Goal: Task Accomplishment & Management: Complete application form

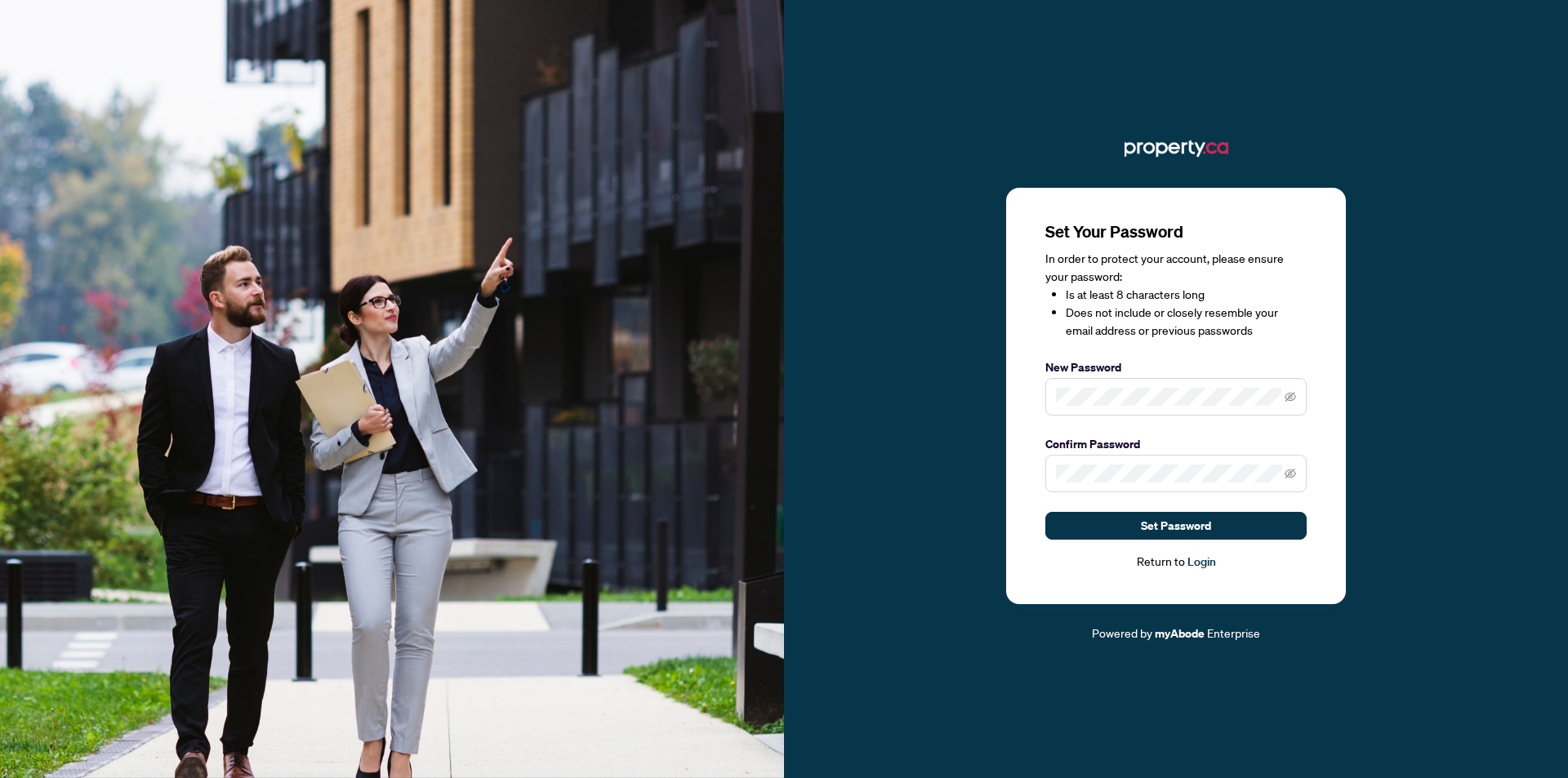
click at [1157, 377] on label "New Password" at bounding box center [1176, 367] width 261 height 18
click at [943, 380] on div "Set Your Password In order to protect your account, please ensure your password…" at bounding box center [1175, 389] width 784 height 508
click at [1127, 492] on span at bounding box center [1176, 474] width 261 height 38
click at [1121, 523] on button "Set Password" at bounding box center [1176, 526] width 261 height 28
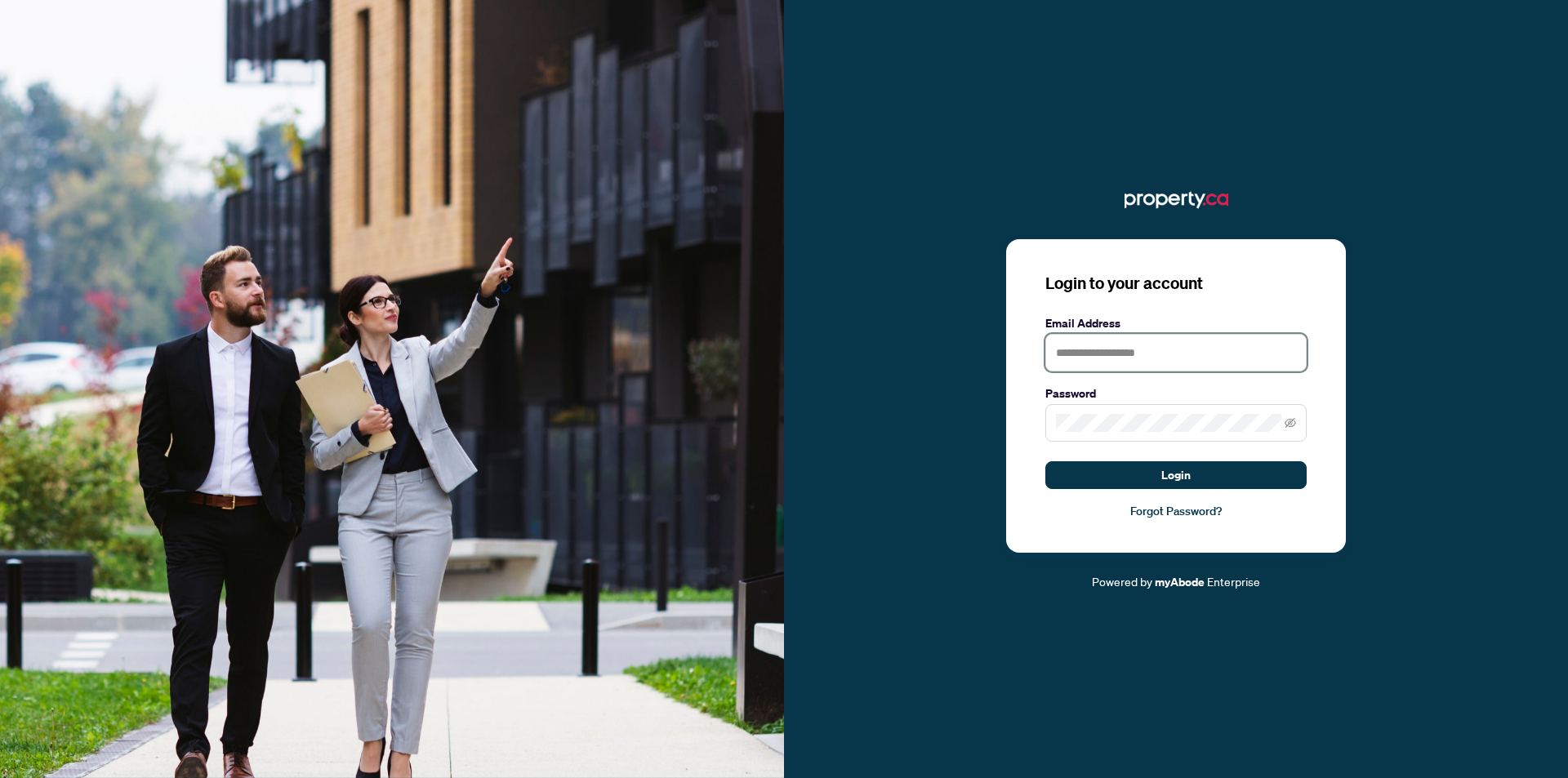
click at [1122, 351] on input "text" at bounding box center [1176, 353] width 261 height 38
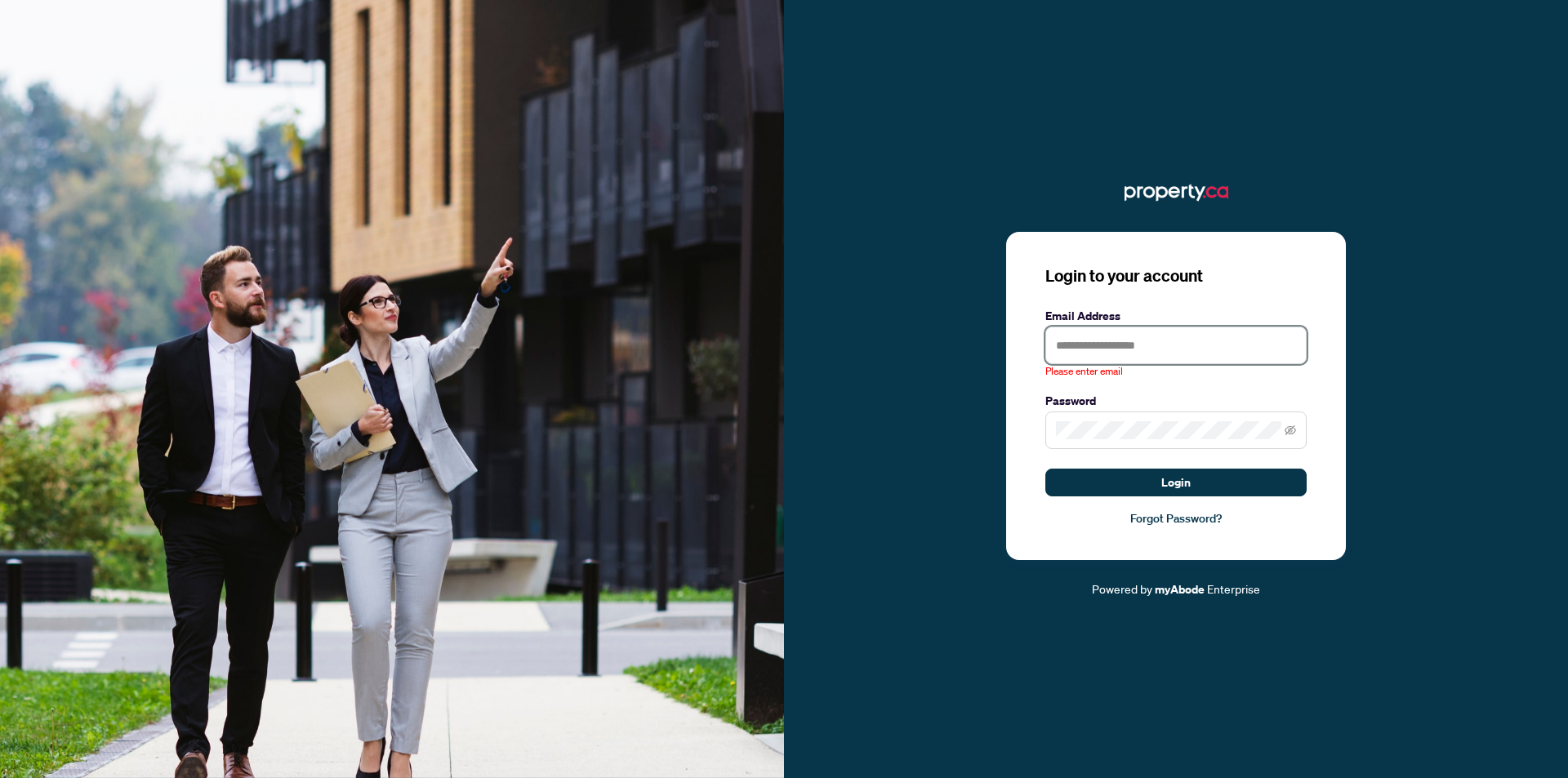
type input "**********"
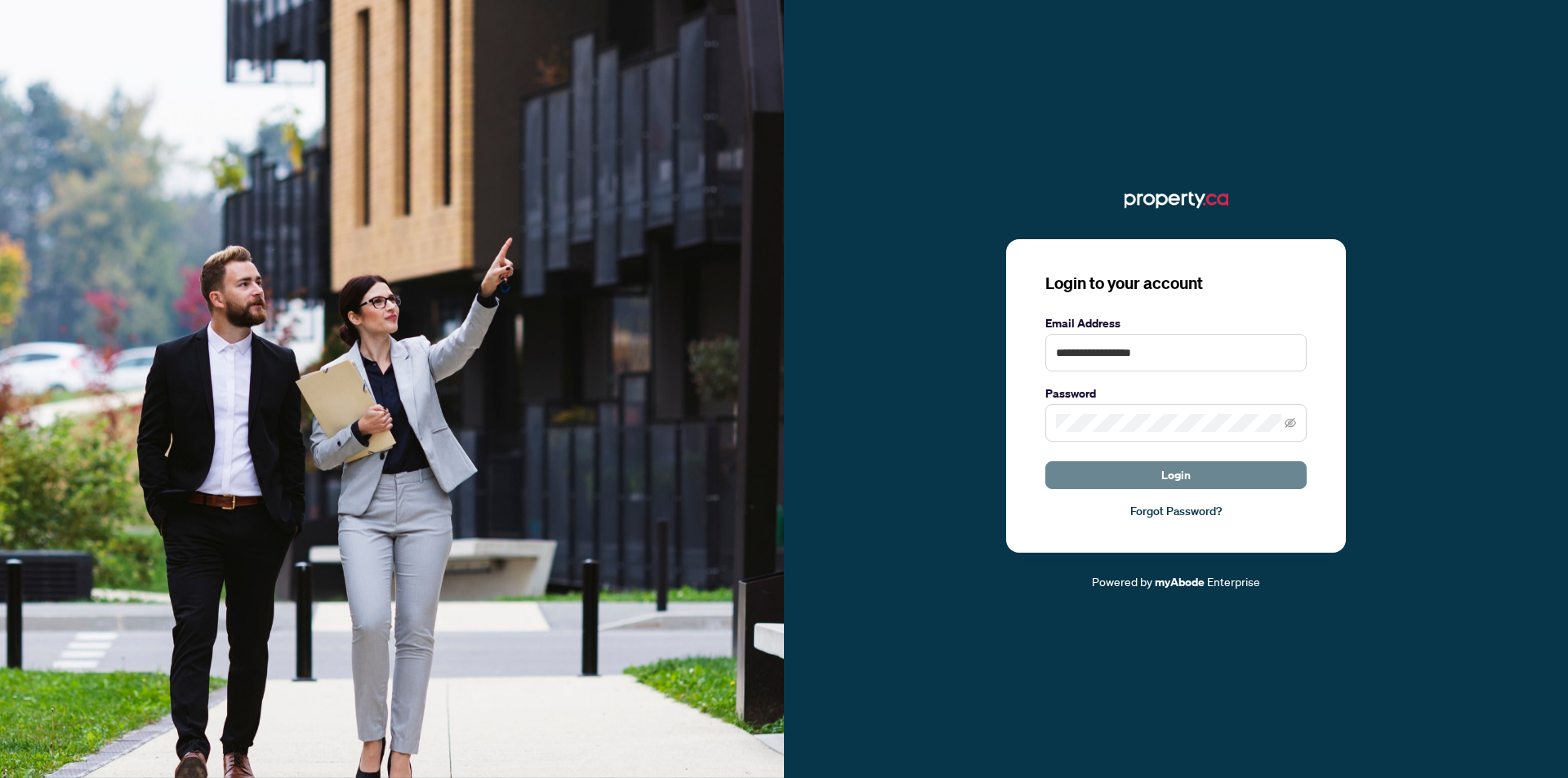
click at [1151, 463] on button "Login" at bounding box center [1176, 475] width 261 height 28
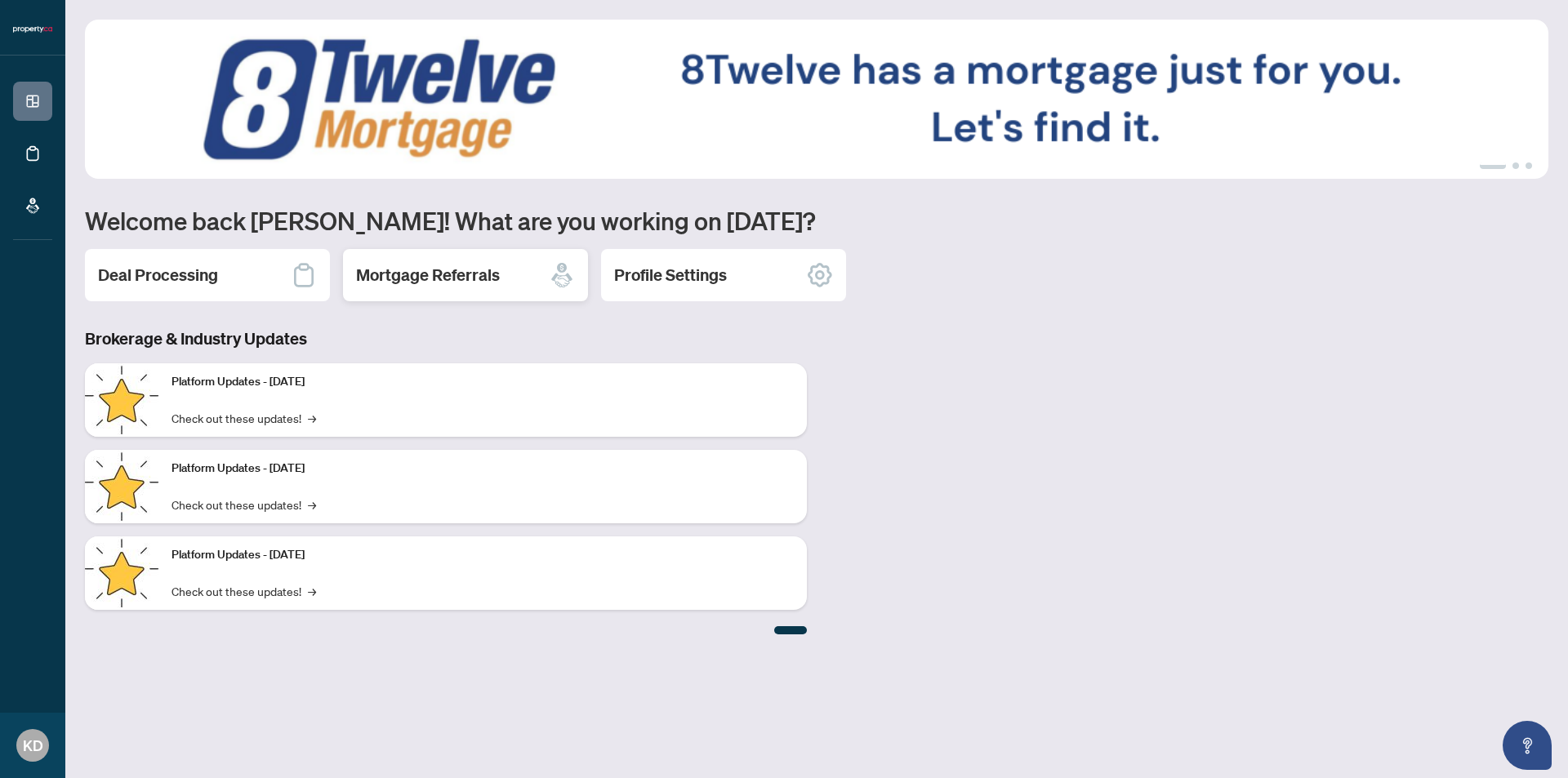
click at [463, 277] on h2 "Mortgage Referrals" at bounding box center [428, 275] width 143 height 23
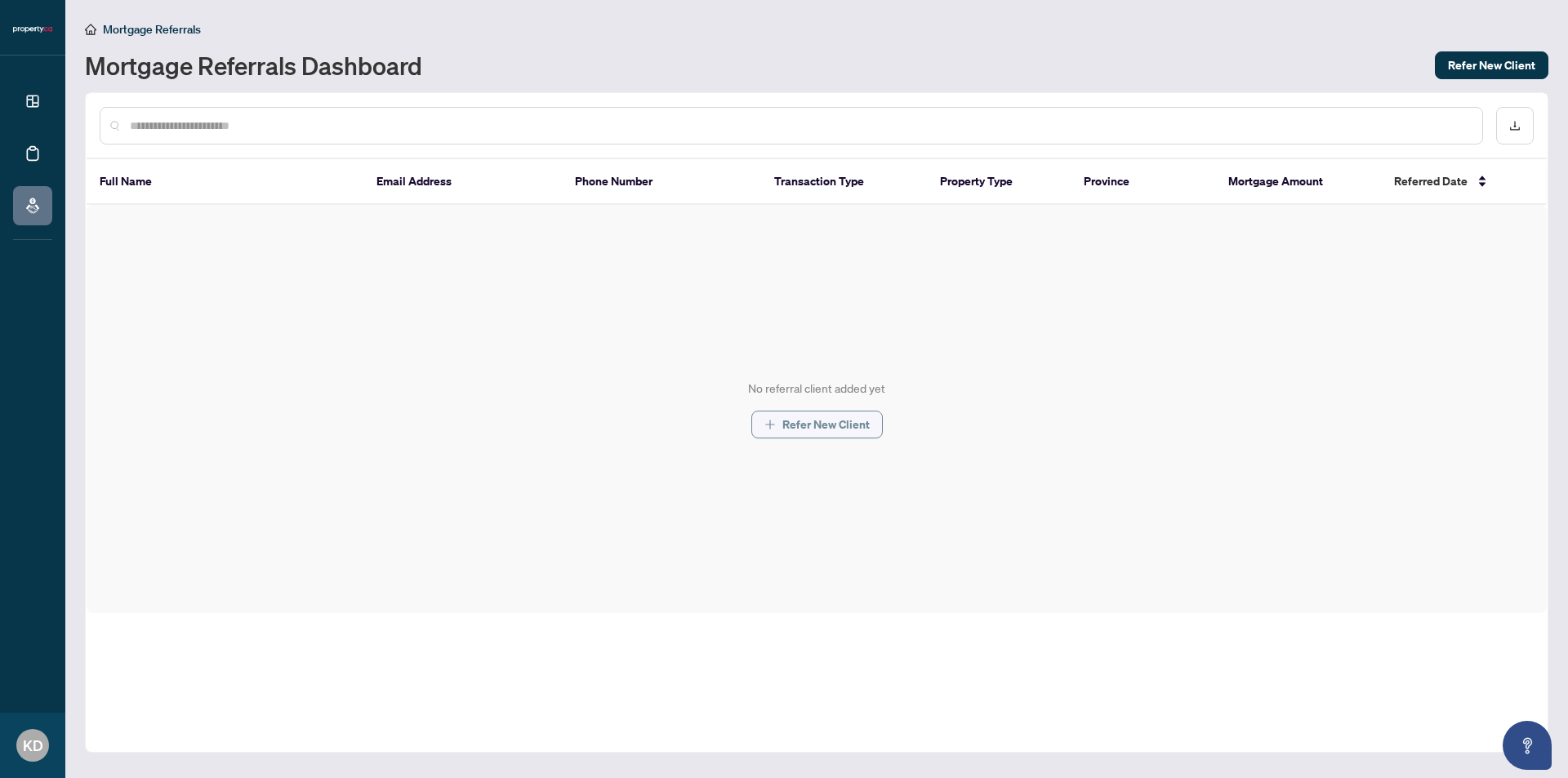
click at [804, 427] on span "Refer New Client" at bounding box center [826, 424] width 87 height 26
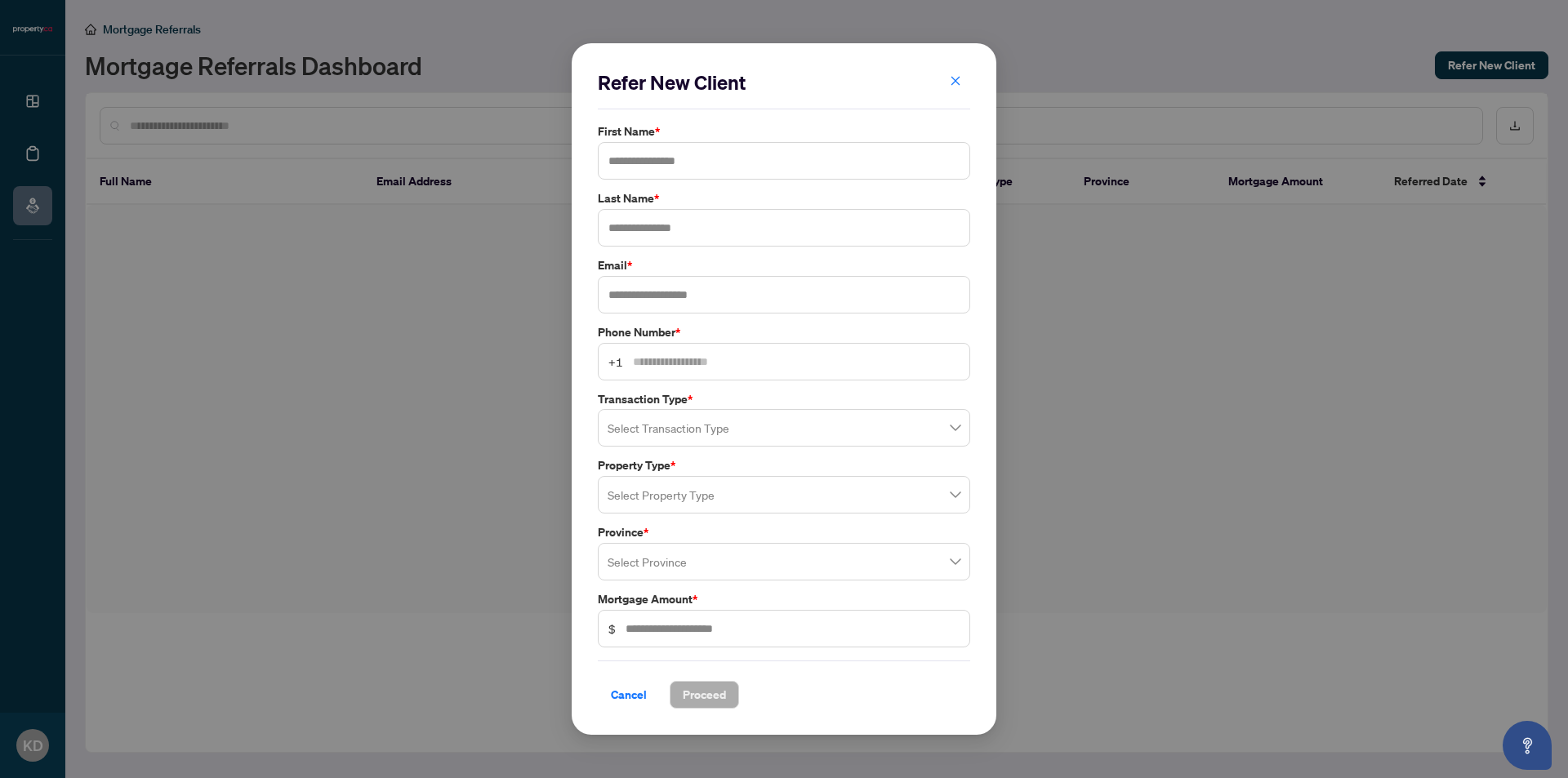
click at [884, 431] on input "search" at bounding box center [776, 430] width 338 height 36
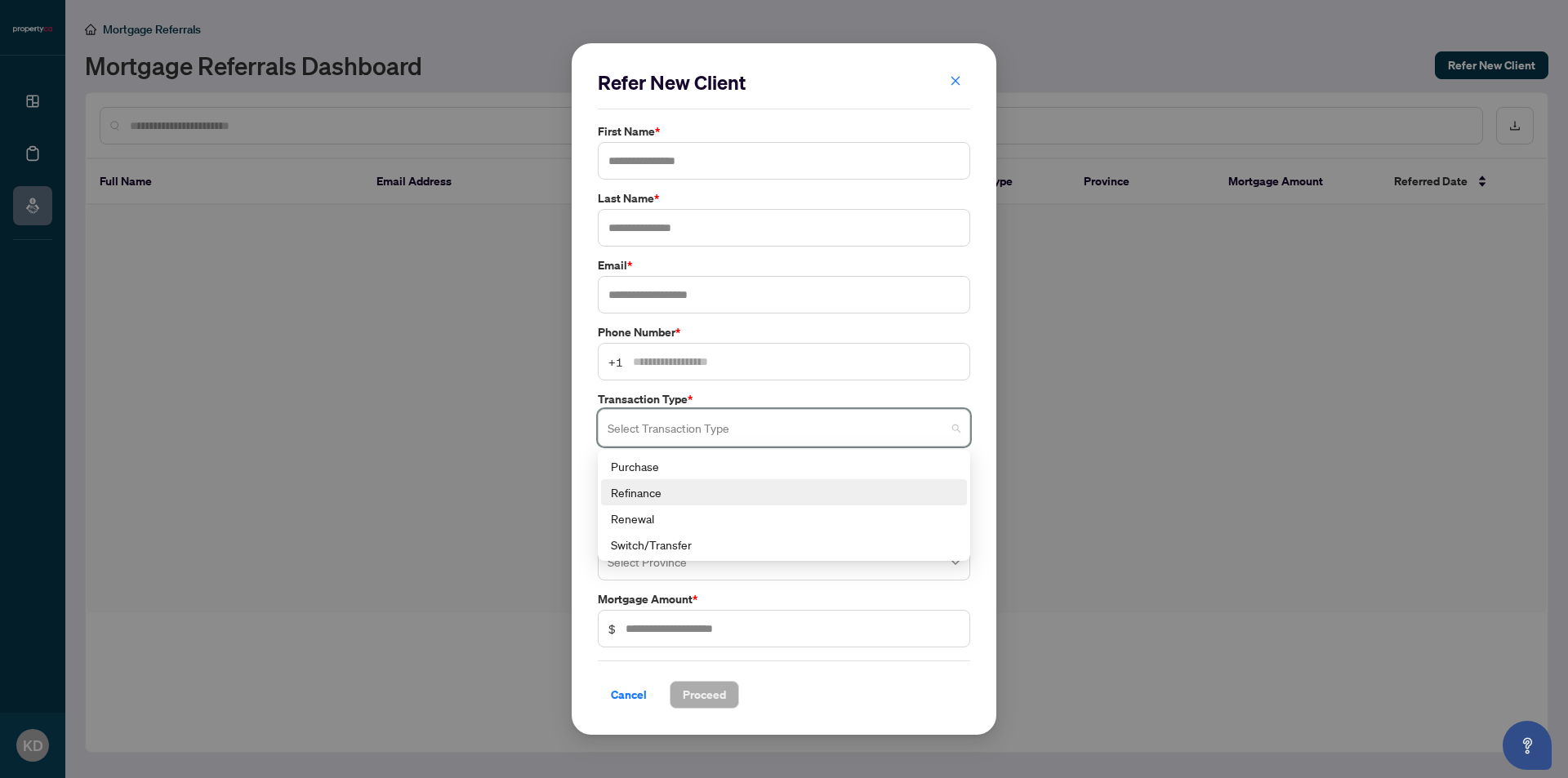
click at [668, 490] on div "Refinance" at bounding box center [784, 492] width 346 height 18
click at [763, 492] on input "search" at bounding box center [776, 497] width 338 height 36
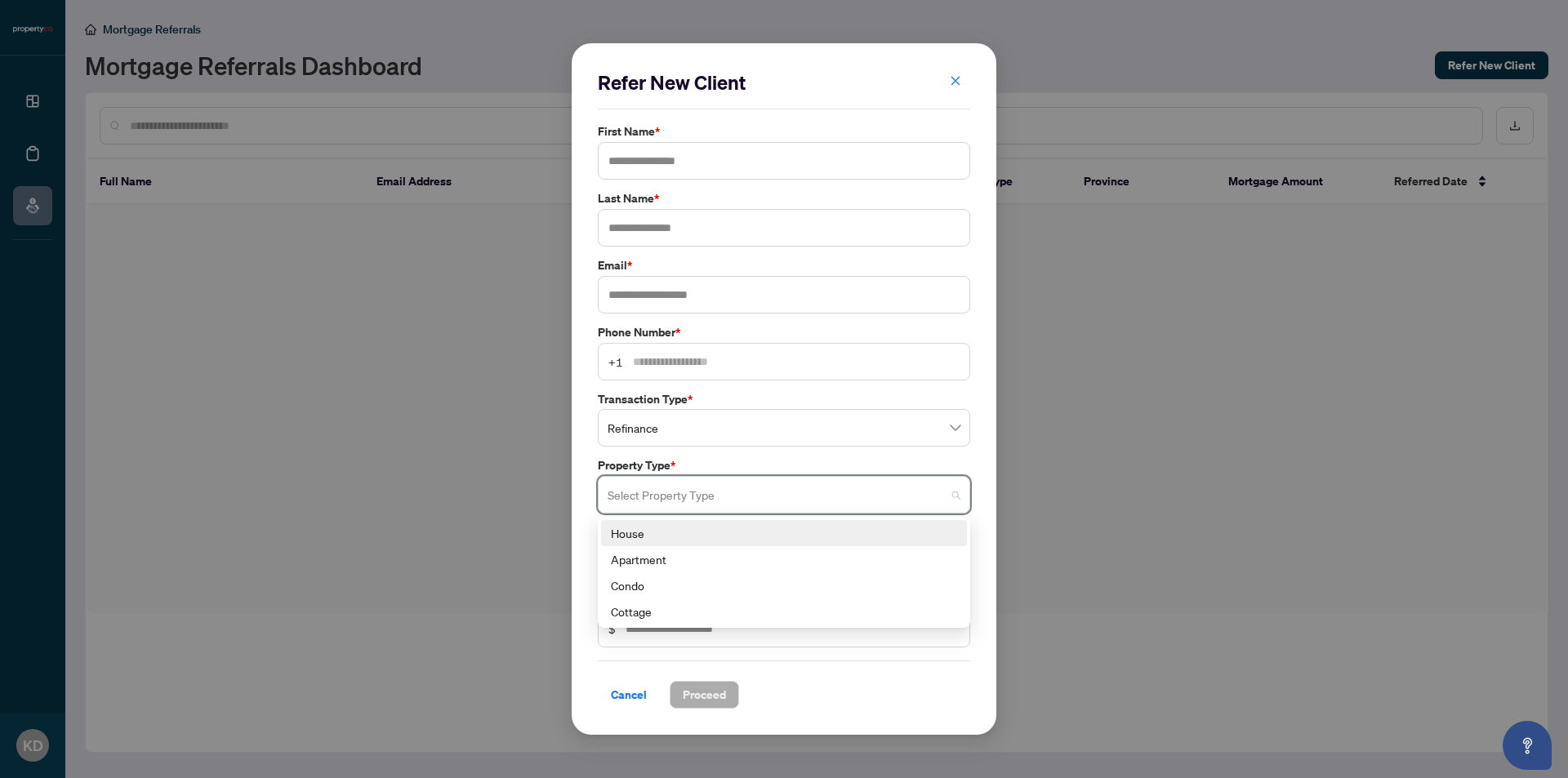
click at [688, 534] on div "House" at bounding box center [784, 533] width 346 height 18
click at [692, 560] on input "search" at bounding box center [776, 564] width 338 height 36
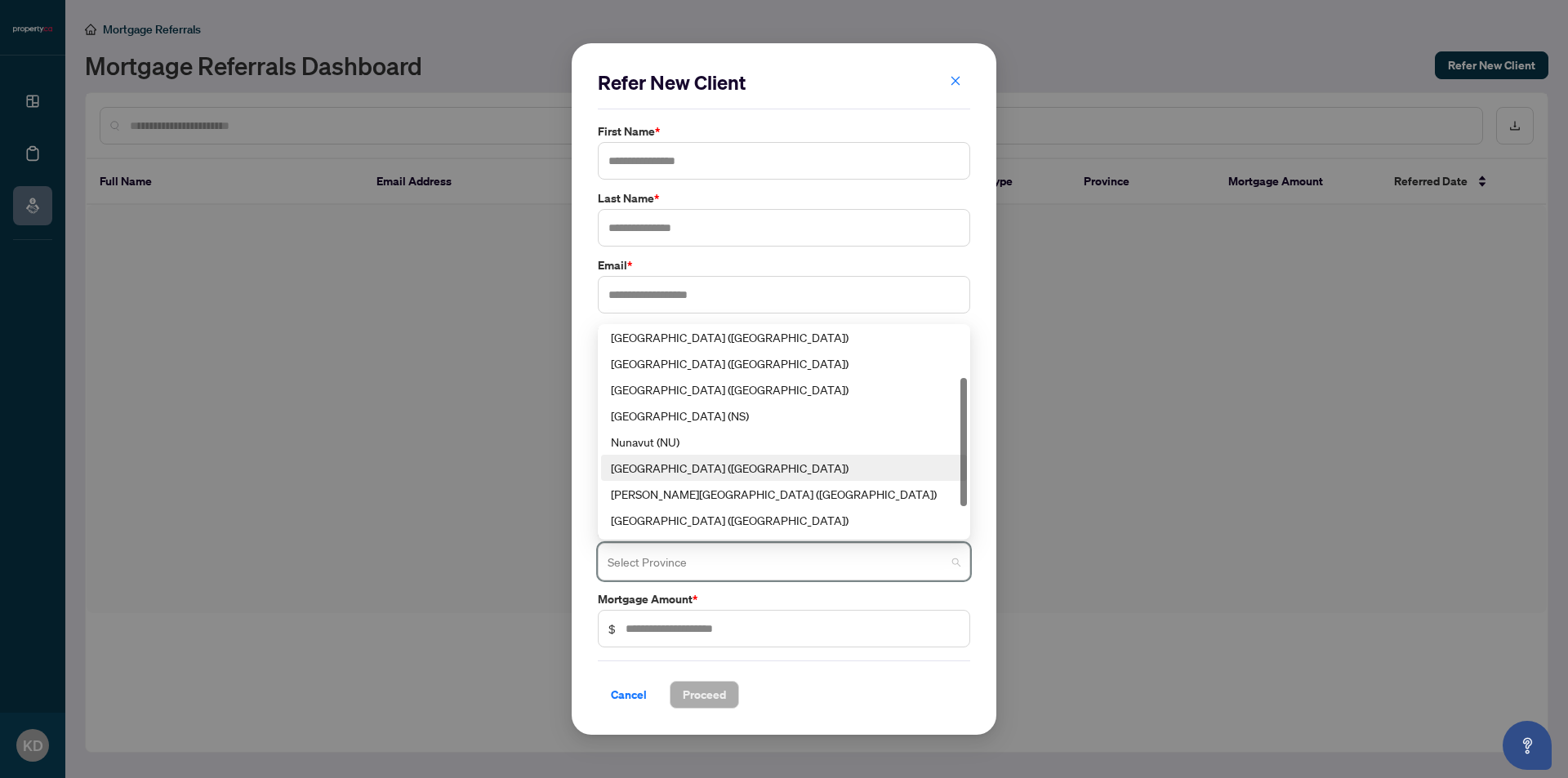
scroll to position [131, 0]
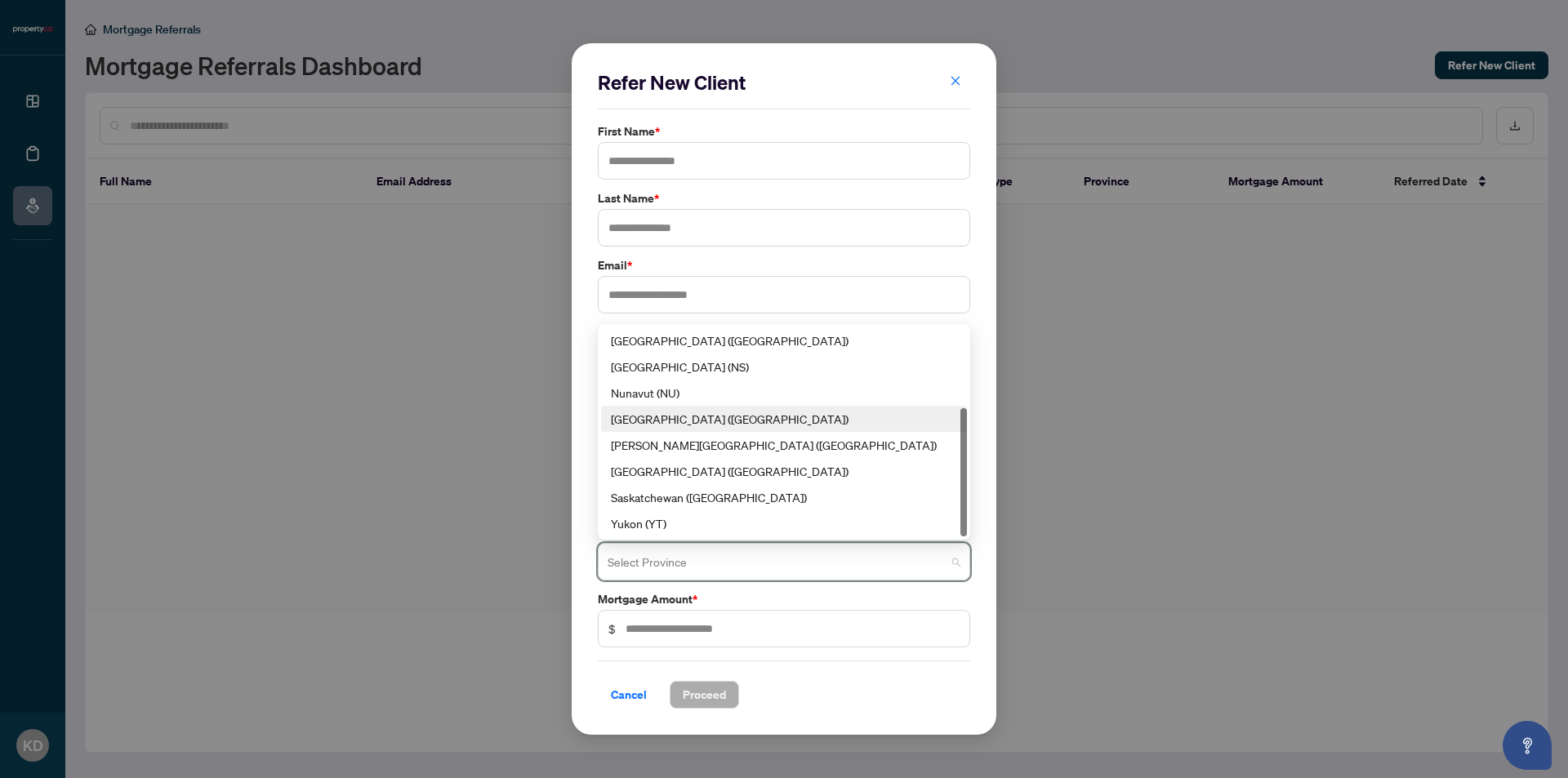
click at [664, 420] on div "[GEOGRAPHIC_DATA] ([GEOGRAPHIC_DATA])" at bounding box center [784, 419] width 346 height 18
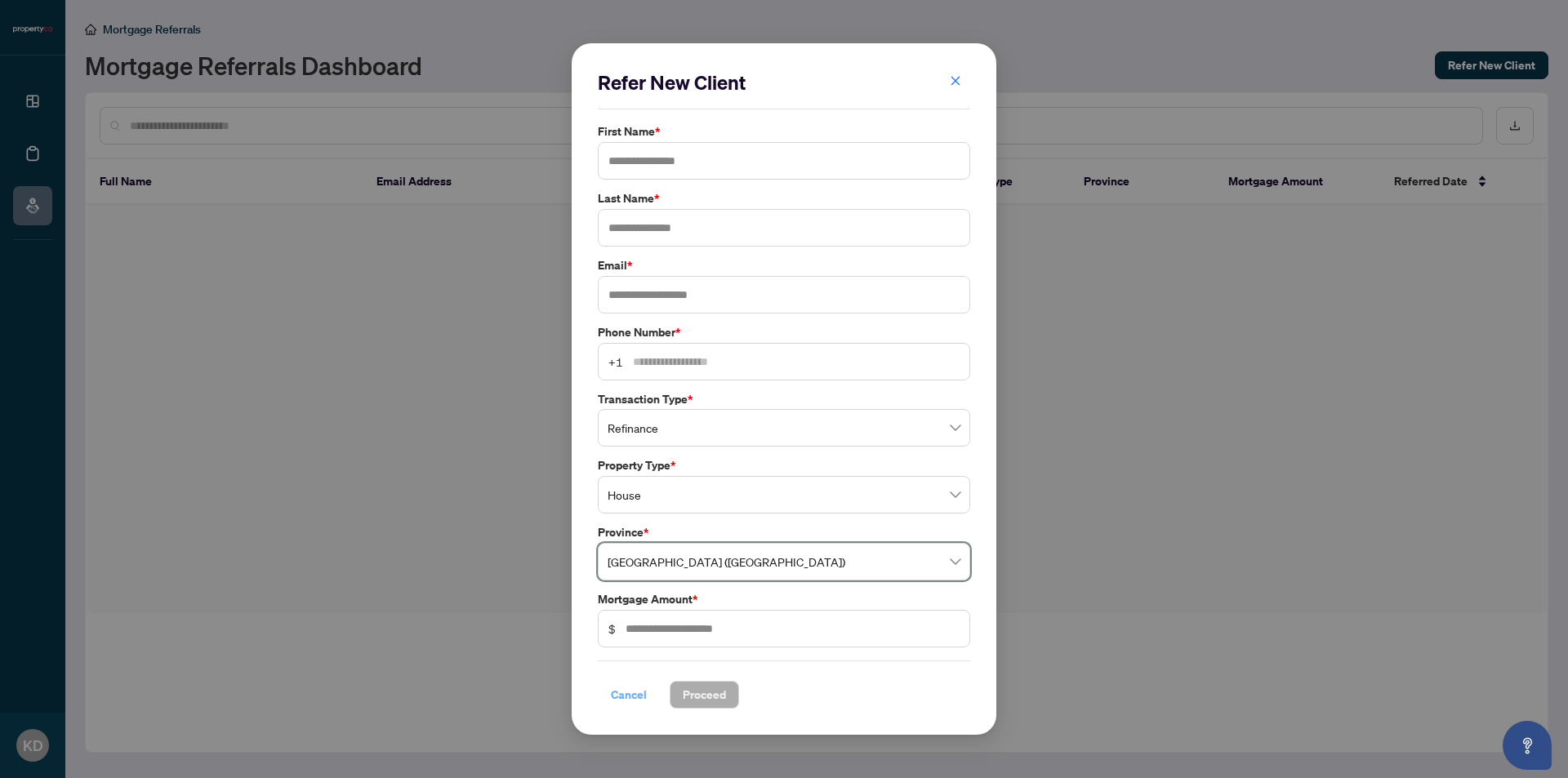
click at [643, 695] on button "Cancel" at bounding box center [629, 695] width 62 height 28
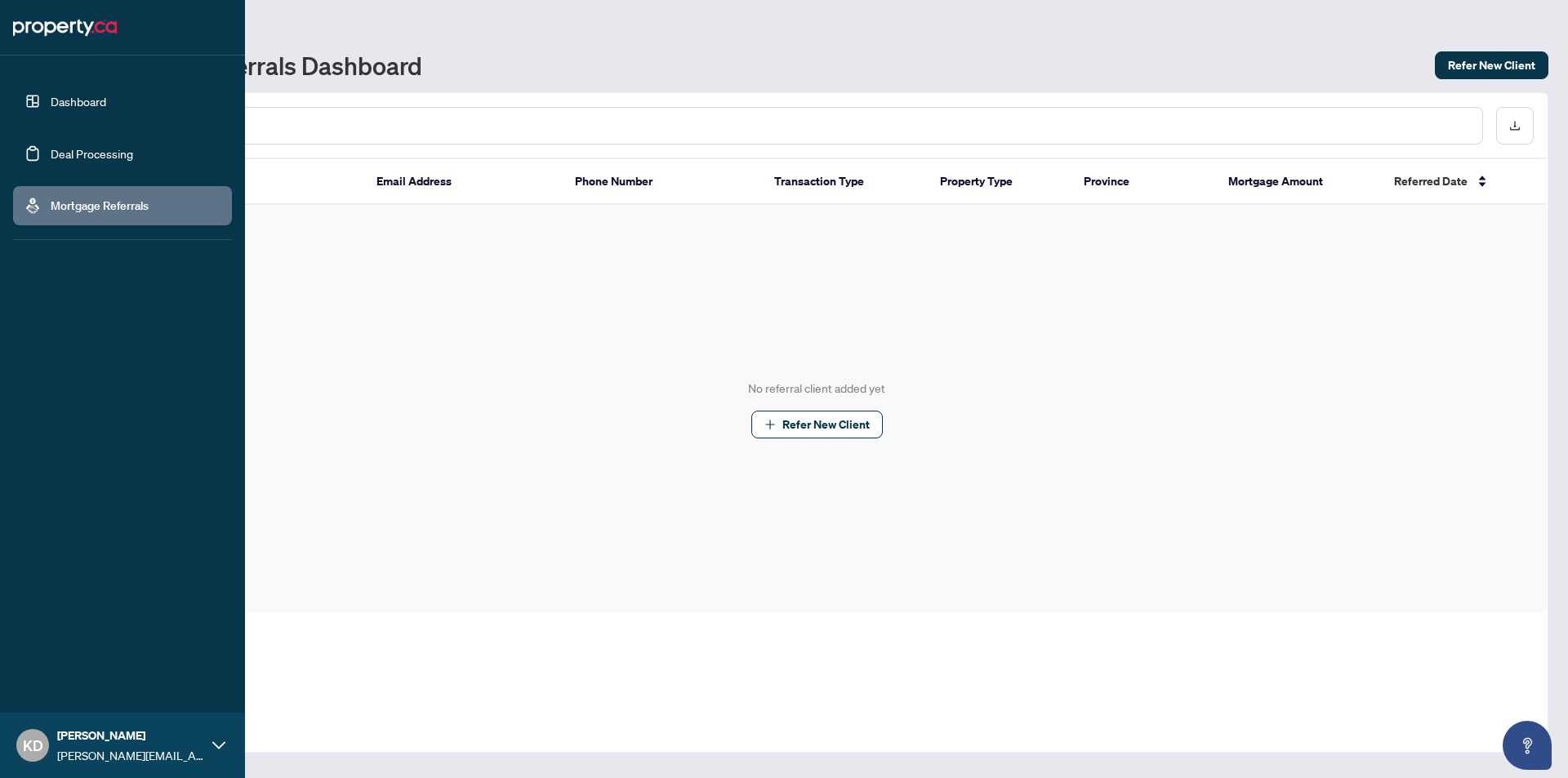
click at [50, 157] on link "Deal Processing" at bounding box center [91, 153] width 82 height 15
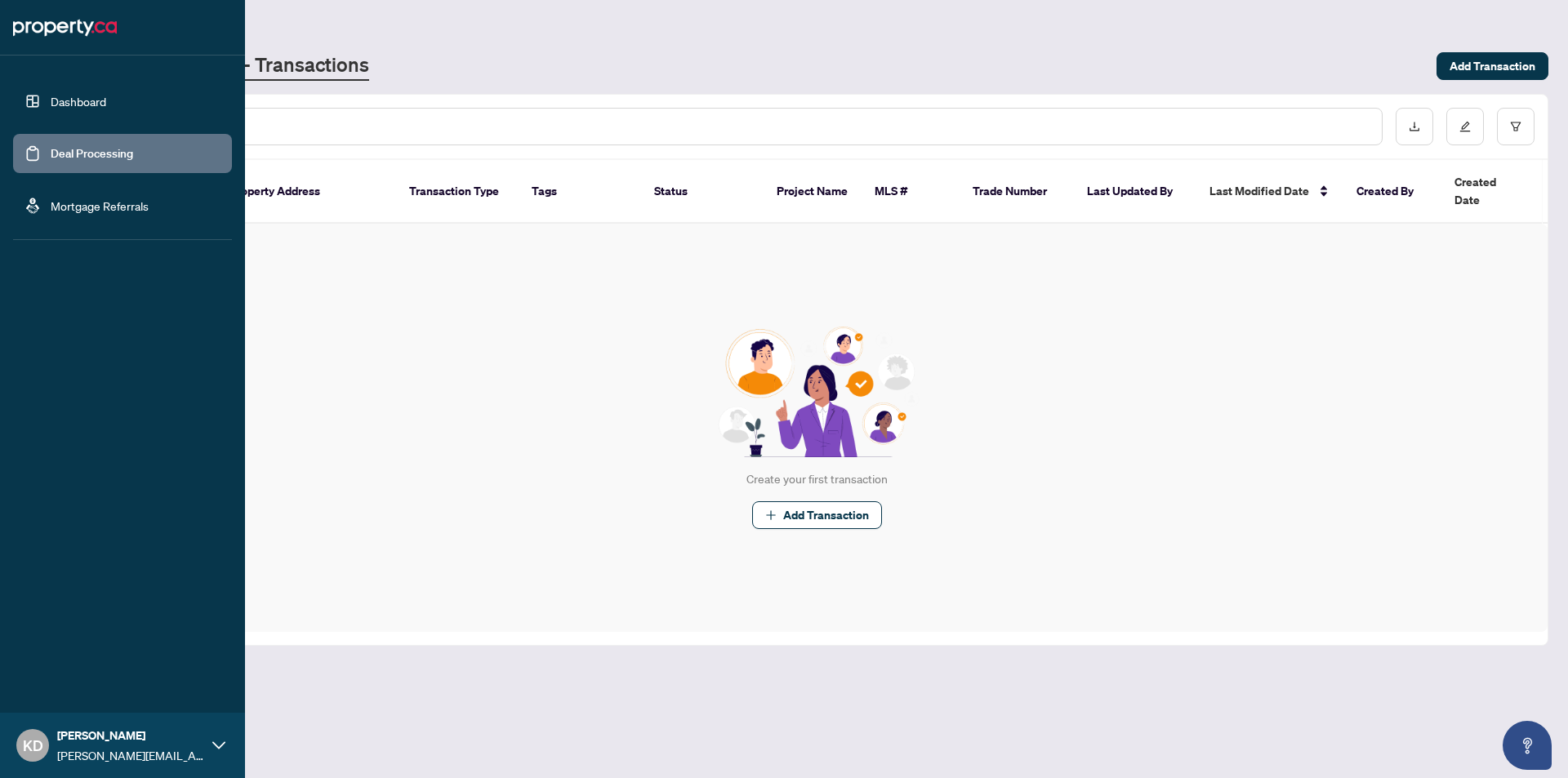
click at [54, 100] on link "Dashboard" at bounding box center [77, 101] width 55 height 15
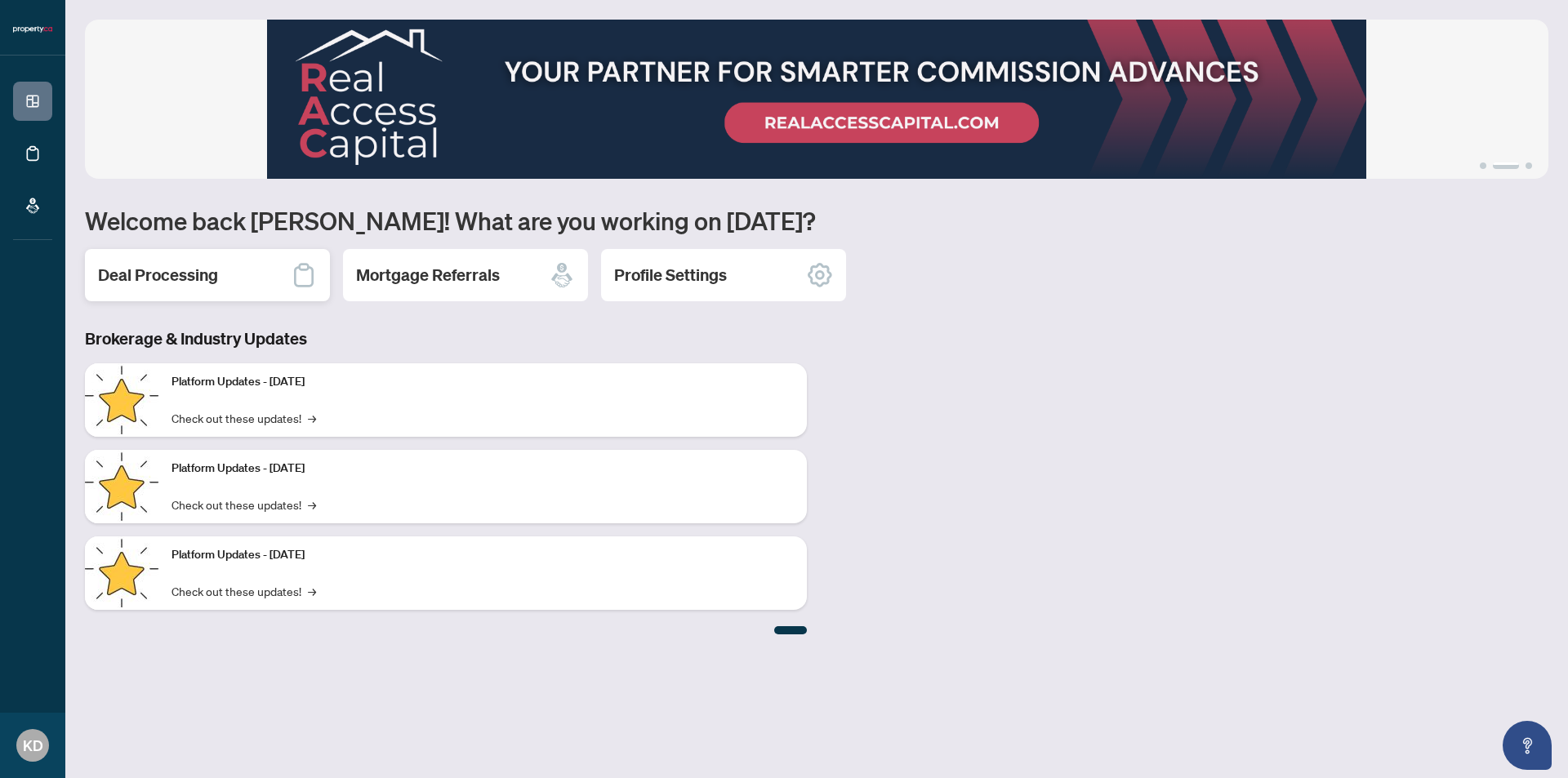
click at [165, 280] on h2 "Deal Processing" at bounding box center [158, 275] width 120 height 23
